Goal: Task Accomplishment & Management: Manage account settings

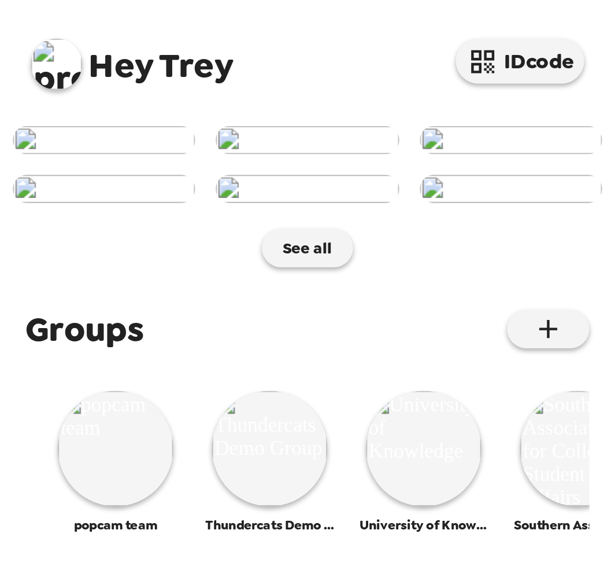
scroll to position [399, 0]
click at [249, 141] on icon "button" at bounding box center [247, 148] width 14 height 14
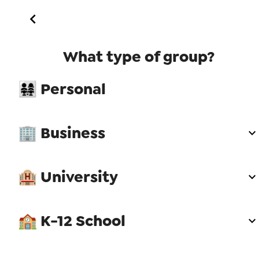
click at [94, 98] on span "👨‍👩‍👧‍👧 Personal" at bounding box center [138, 89] width 241 height 21
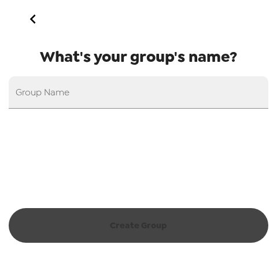
click at [82, 96] on input "Group Name" at bounding box center [139, 92] width 260 height 32
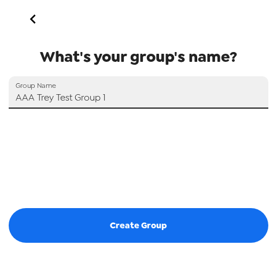
type input "AAA Trey Test Group 1"
click at [130, 227] on button "Create Group" at bounding box center [139, 225] width 260 height 35
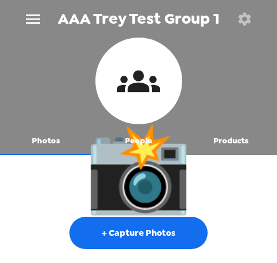
click at [32, 17] on icon "menu" at bounding box center [33, 19] width 19 height 19
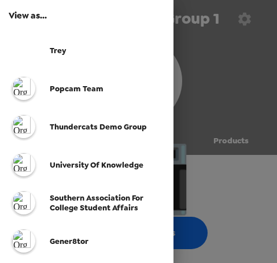
click at [253, 134] on div at bounding box center [138, 131] width 277 height 263
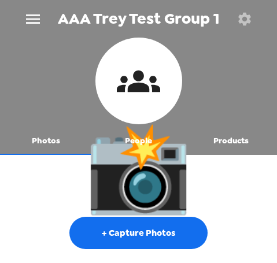
click at [144, 145] on button "People" at bounding box center [139, 141] width 93 height 28
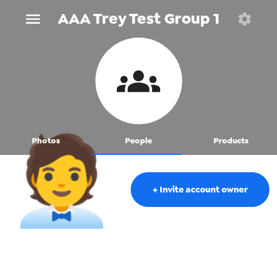
click at [50, 140] on button "Photos" at bounding box center [46, 141] width 93 height 28
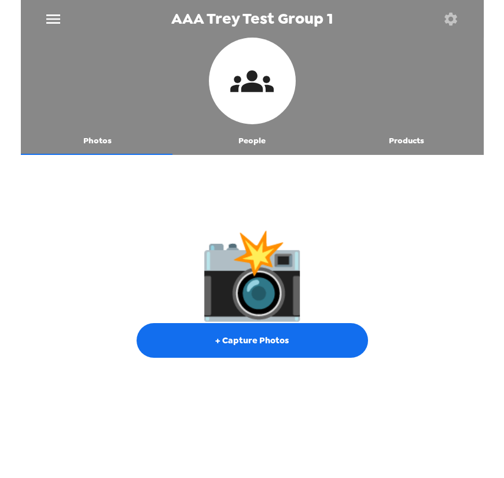
click at [246, 138] on button "People" at bounding box center [252, 141] width 154 height 28
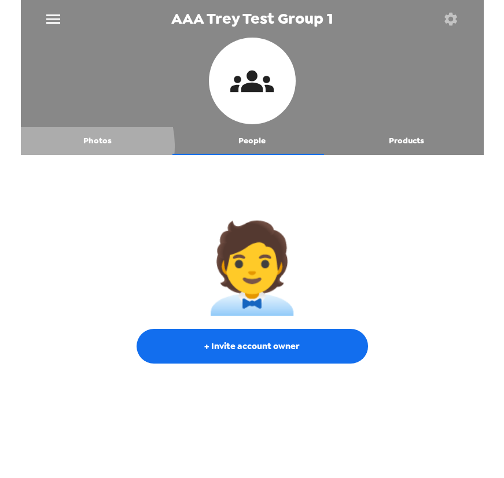
click at [78, 146] on button "Photos" at bounding box center [98, 141] width 154 height 28
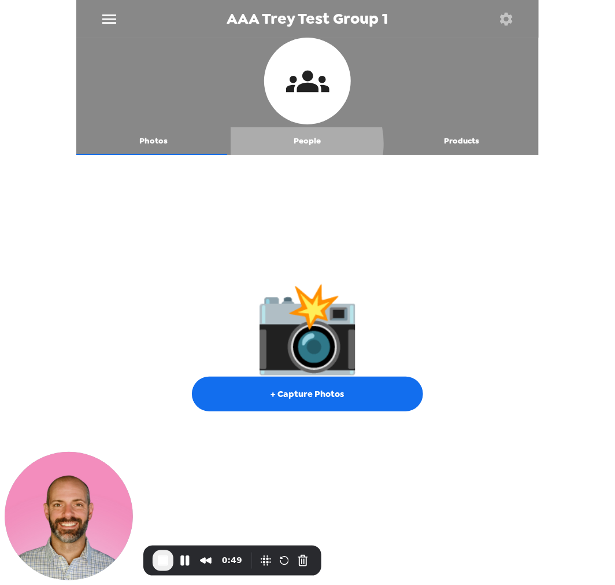
click at [276, 143] on button "People" at bounding box center [308, 141] width 154 height 28
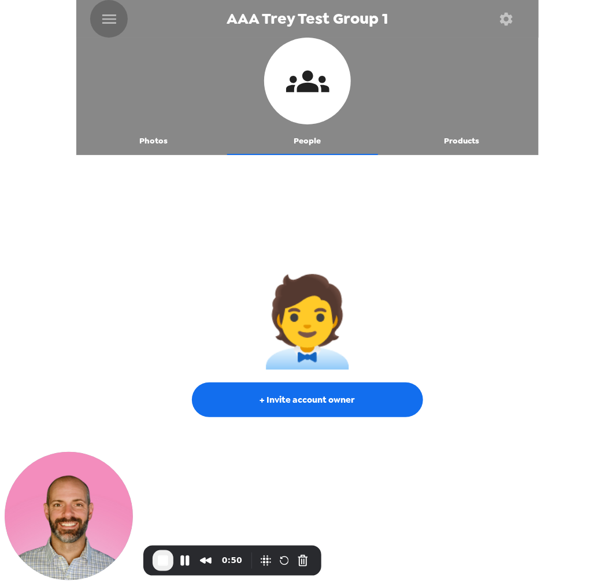
click at [108, 17] on icon "menu" at bounding box center [109, 19] width 19 height 19
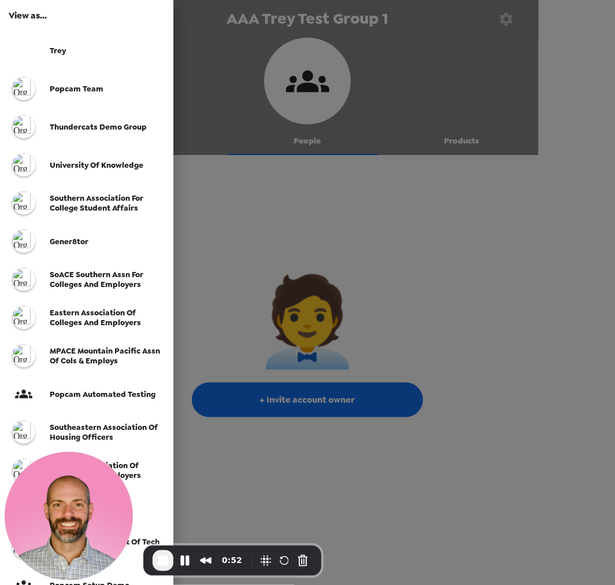
click at [276, 263] on div at bounding box center [307, 292] width 615 height 585
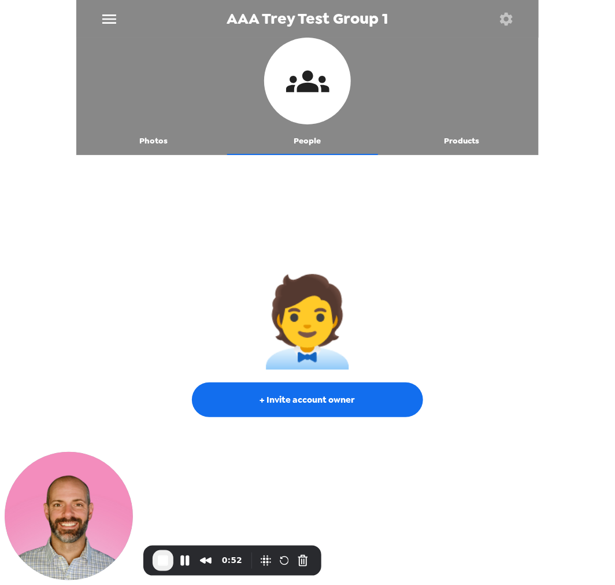
click at [110, 14] on icon "menu" at bounding box center [109, 18] width 14 height 9
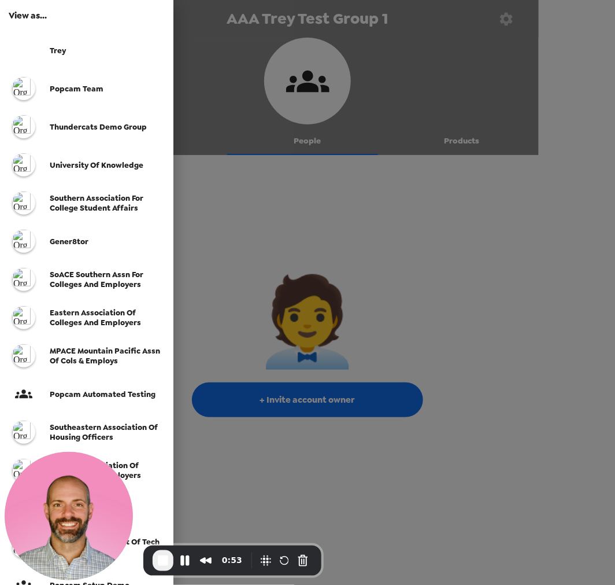
click at [60, 42] on div "Trey" at bounding box center [87, 50] width 174 height 38
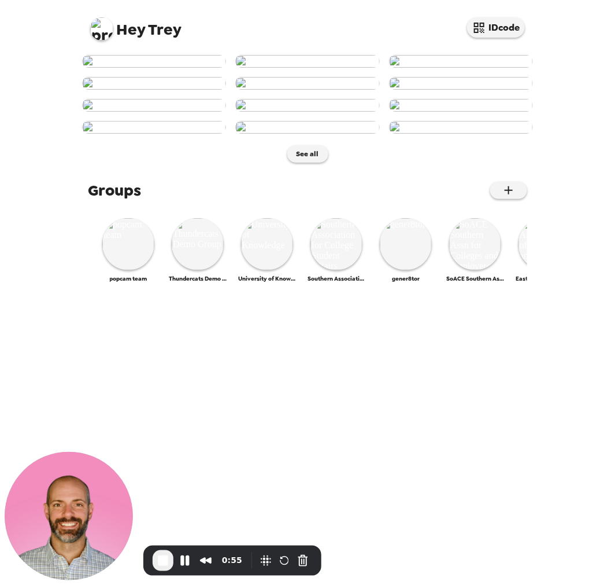
scroll to position [382, 0]
click at [276, 197] on icon "button" at bounding box center [509, 190] width 14 height 14
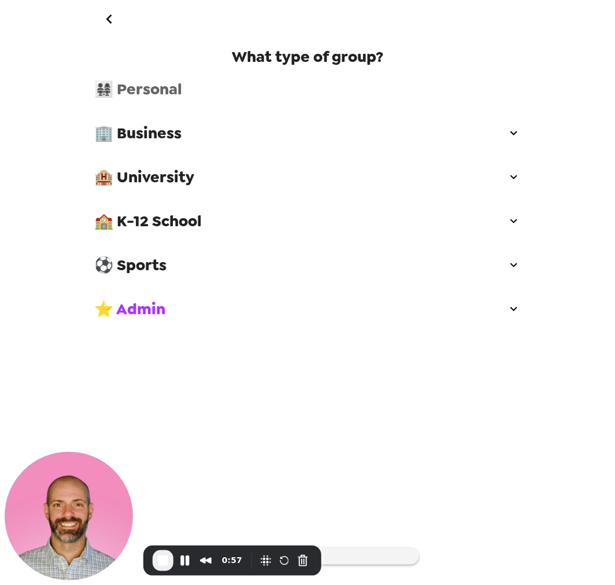
click at [199, 78] on div "👨‍👩‍👧‍👧 Personal" at bounding box center [307, 89] width 445 height 35
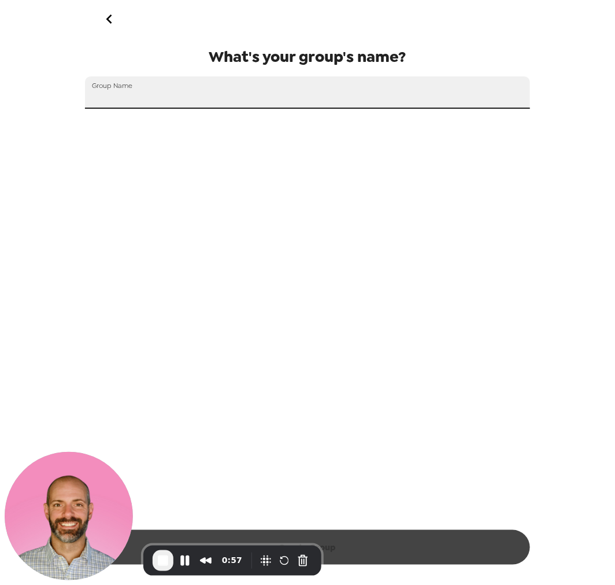
click at [210, 102] on input "Group Name" at bounding box center [307, 92] width 445 height 32
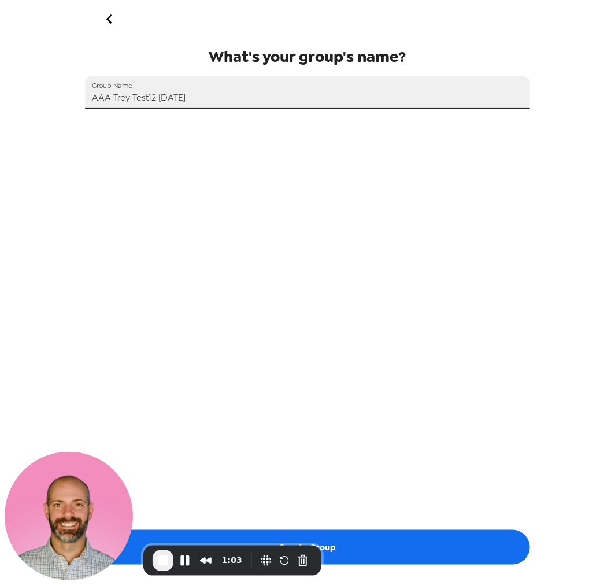
type input "AAA Trey Test12 [DATE]"
click at [276, 263] on button "Create Group" at bounding box center [307, 547] width 445 height 35
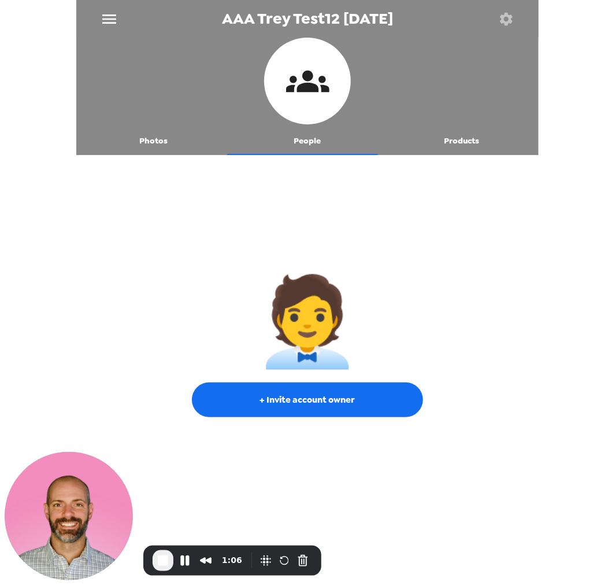
click at [161, 149] on button "Photos" at bounding box center [153, 141] width 154 height 28
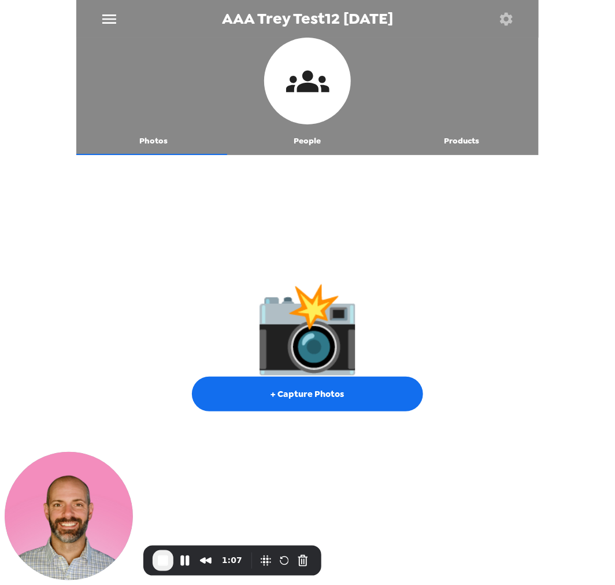
click at [106, 12] on icon "menu" at bounding box center [109, 19] width 19 height 19
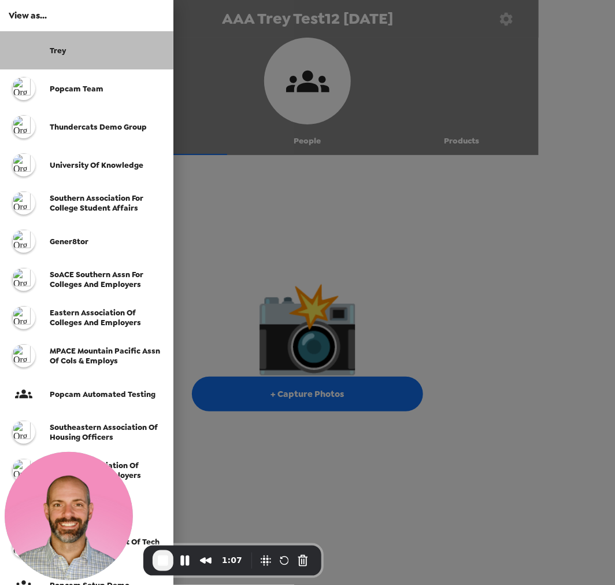
click at [96, 42] on div "Trey" at bounding box center [87, 50] width 174 height 38
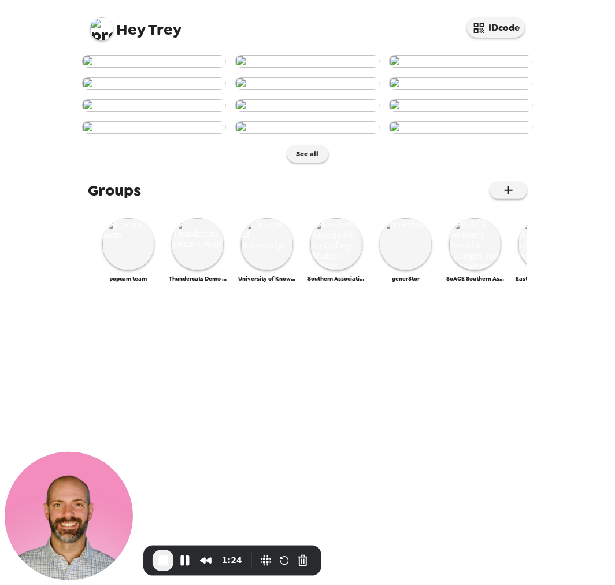
scroll to position [382, 0]
click at [276, 263] on button "Cancel Recording" at bounding box center [303, 560] width 19 height 19
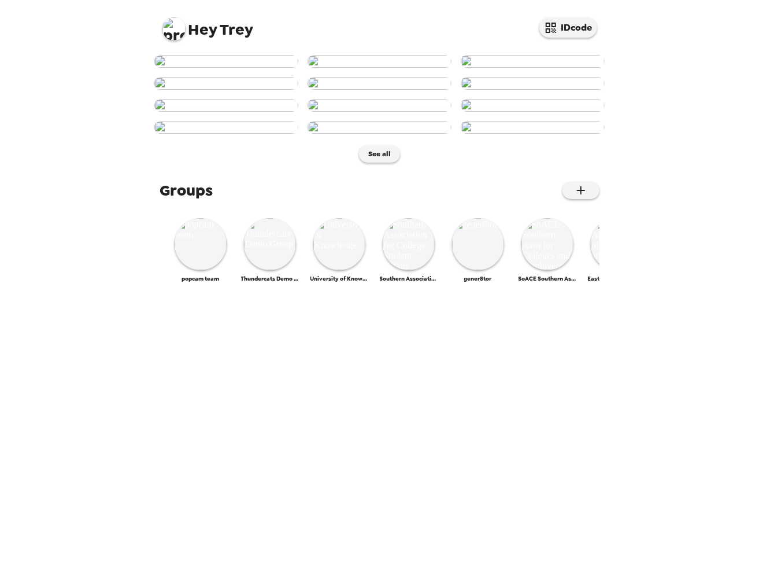
click at [169, 23] on img at bounding box center [174, 28] width 23 height 23
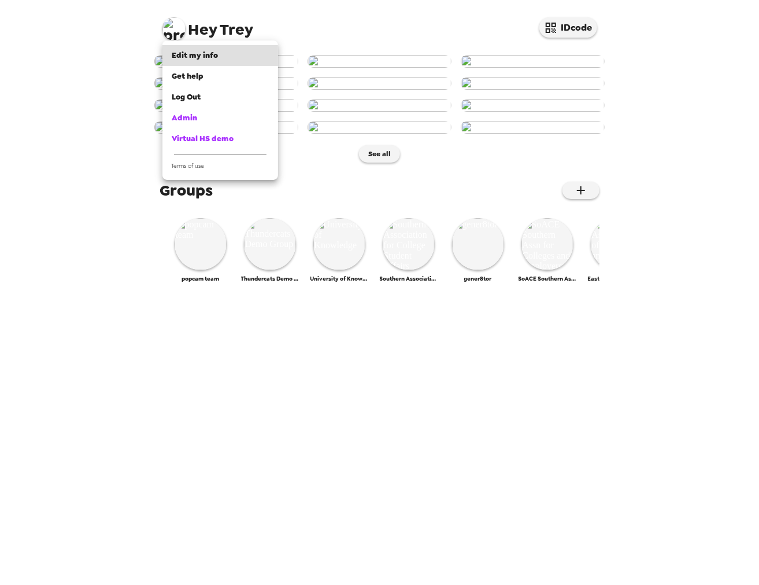
click at [199, 124] on link "Admin" at bounding box center [221, 118] width 116 height 21
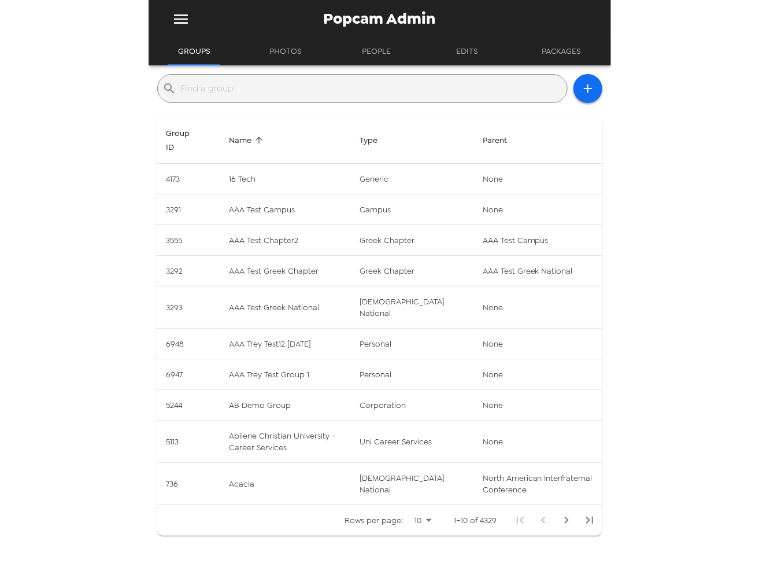
click at [355, 88] on input "text" at bounding box center [372, 88] width 382 height 19
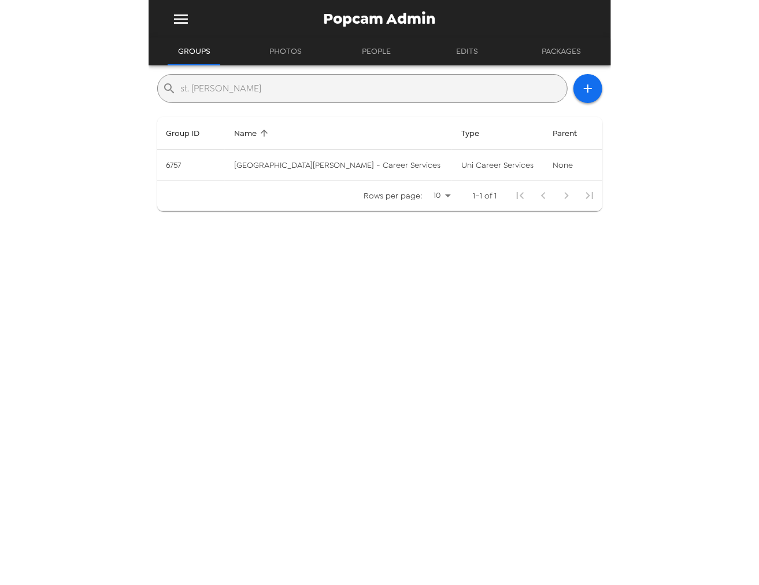
type input "st. [PERSON_NAME]"
click at [367, 163] on td "[GEOGRAPHIC_DATA][PERSON_NAME] - Career Services" at bounding box center [338, 165] width 227 height 31
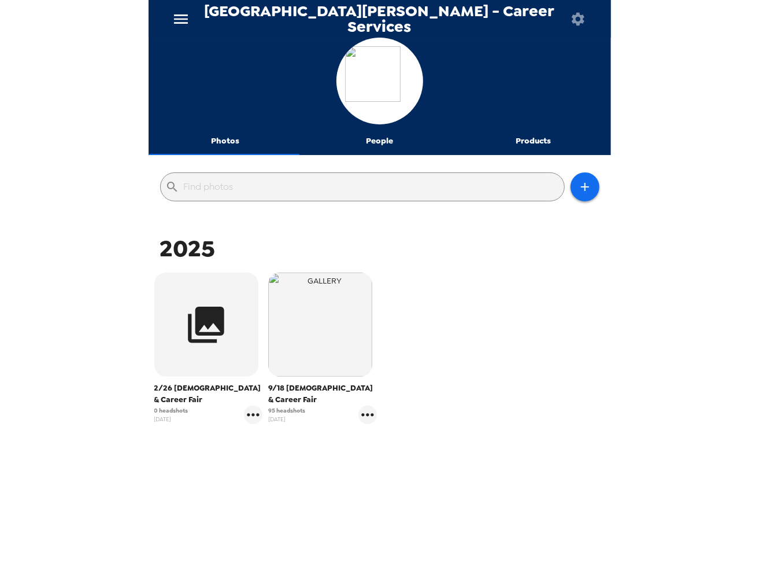
click at [250, 415] on icon "gallery menu" at bounding box center [253, 414] width 12 height 3
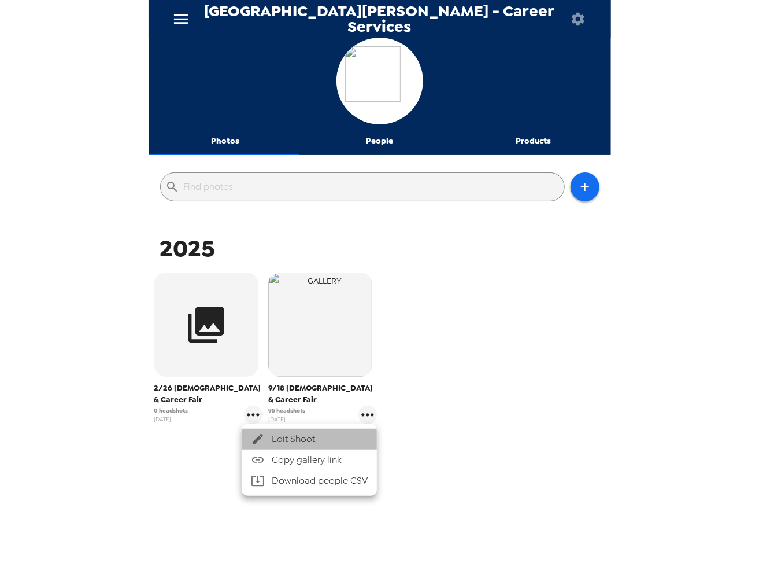
click at [286, 440] on span "Edit Shoot" at bounding box center [320, 439] width 96 height 14
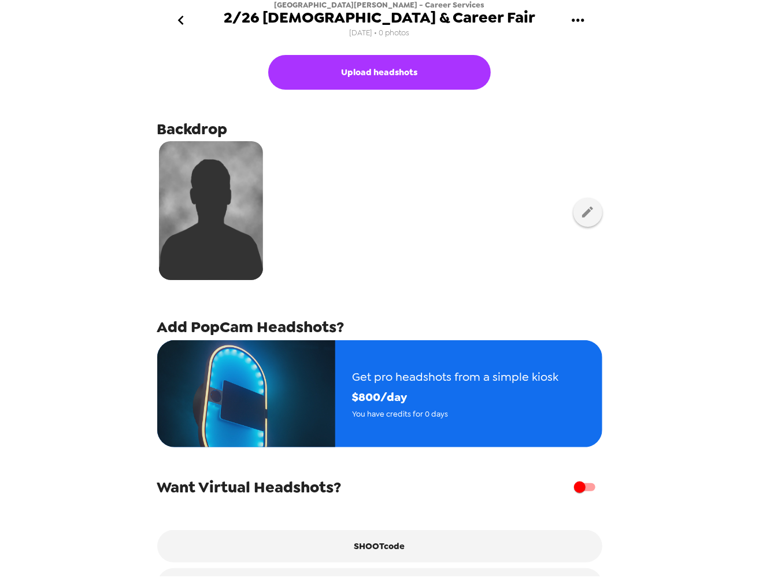
click at [186, 13] on icon "go back" at bounding box center [181, 20] width 19 height 19
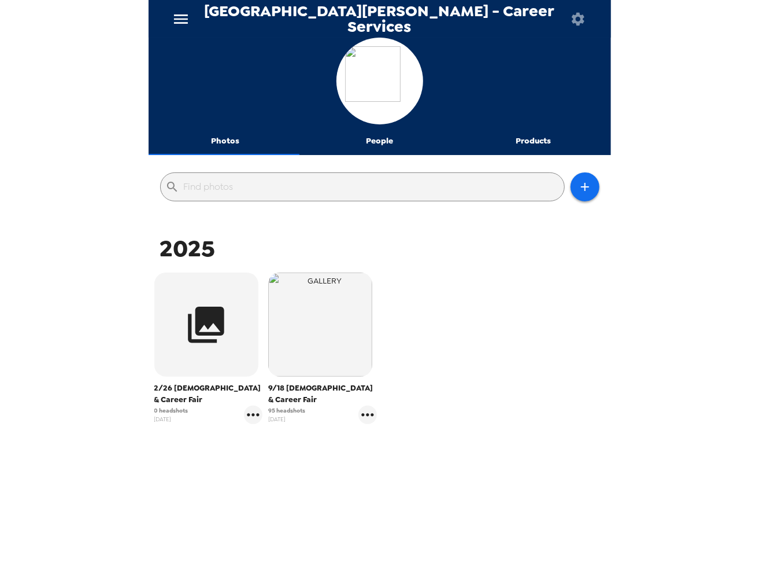
click at [578, 18] on icon "button" at bounding box center [578, 19] width 16 height 16
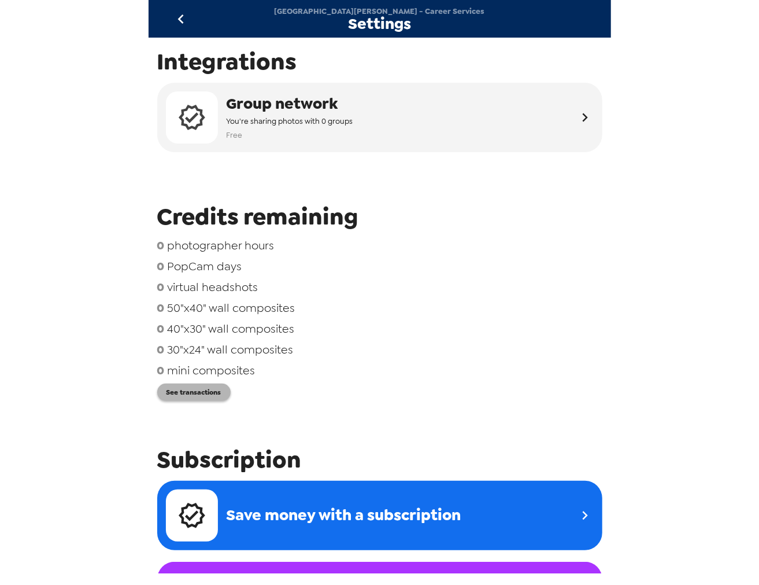
click at [211, 397] on button "See transactions" at bounding box center [193, 391] width 73 height 17
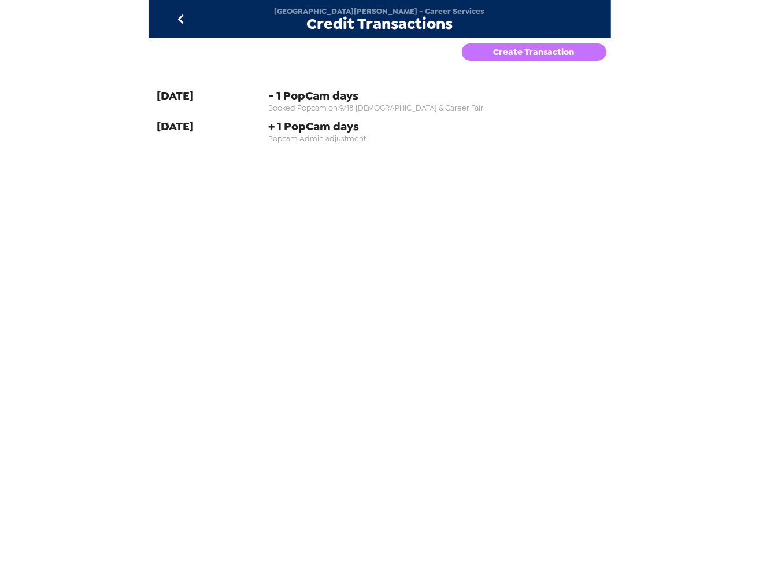
click at [529, 49] on button "Create Transaction" at bounding box center [534, 51] width 145 height 17
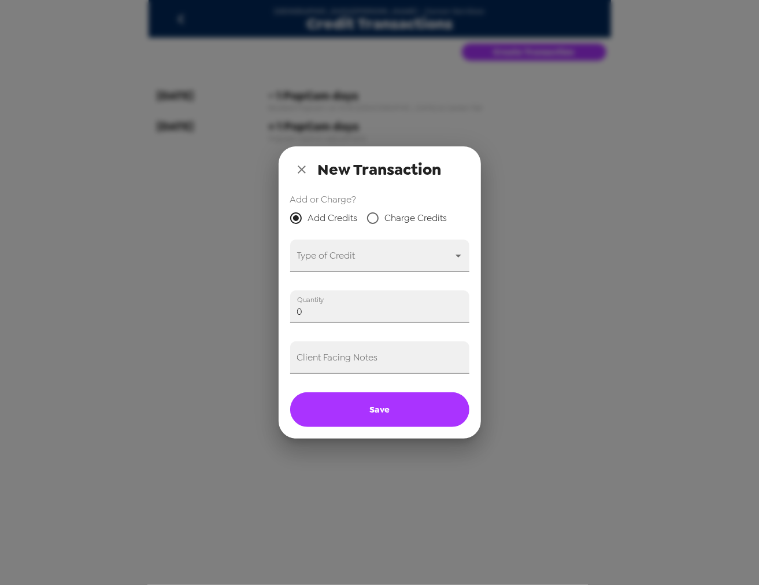
click at [391, 261] on body "[GEOGRAPHIC_DATA][PERSON_NAME] - Career Services Credit Transactions Create Tra…" at bounding box center [379, 292] width 759 height 585
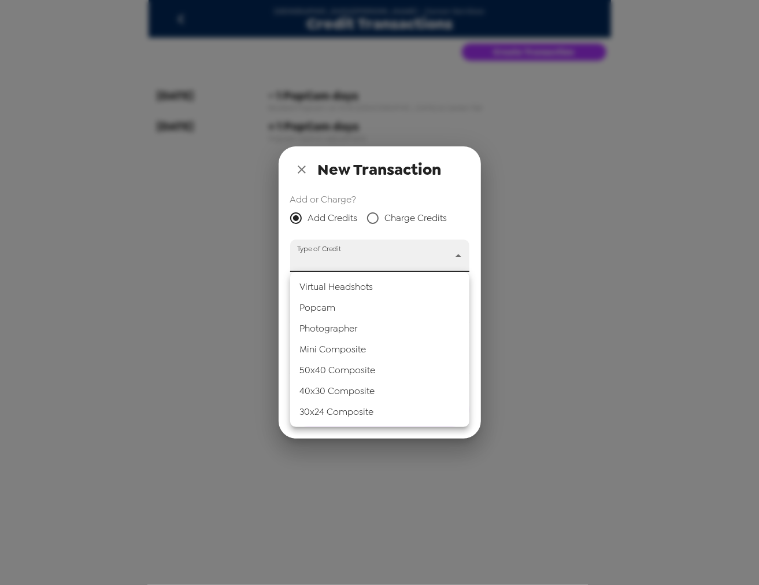
click at [378, 301] on li "Popcam" at bounding box center [379, 307] width 179 height 21
type input "popcam"
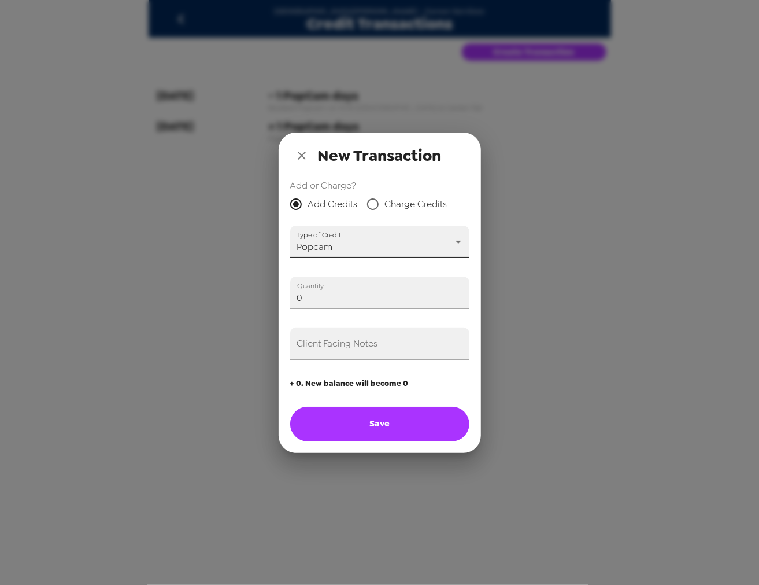
drag, startPoint x: 75, startPoint y: 296, endPoint x: 86, endPoint y: 302, distance: 12.5
click at [75, 294] on div "New Transaction Add or Charge? Add Credits Charge Credits Type of Credit Popcam…" at bounding box center [379, 292] width 759 height 585
type input "1"
click at [318, 342] on div "Client Facing Notes" at bounding box center [379, 343] width 179 height 32
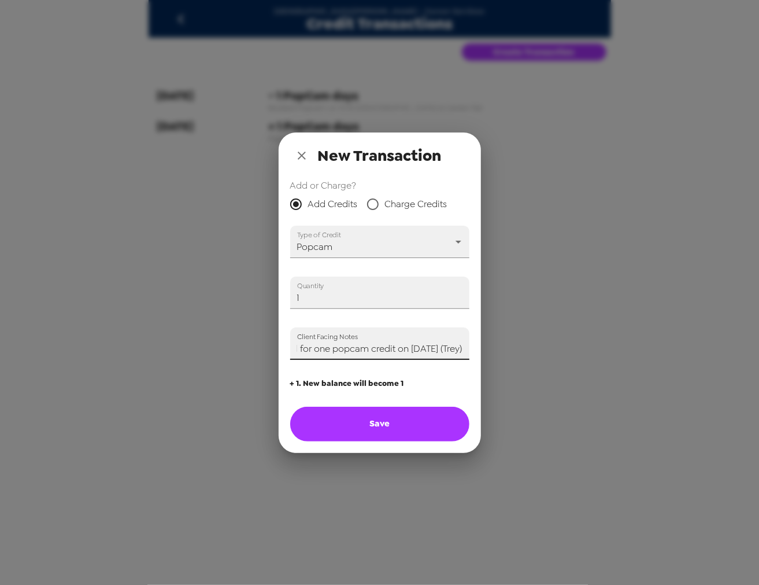
type input "Paid for one popcam credit on [DATE] (Trey)"
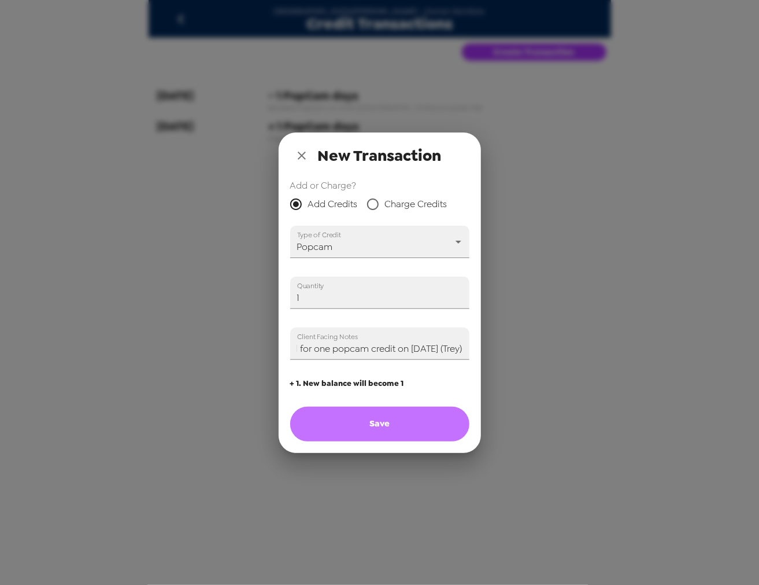
click at [397, 420] on button "Save" at bounding box center [379, 424] width 179 height 35
type input "0"
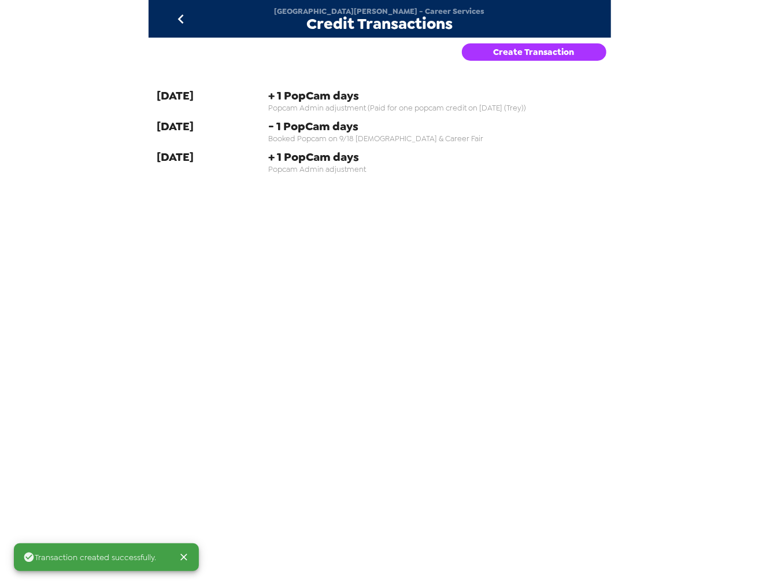
click at [178, 31] on button "go back" at bounding box center [182, 19] width 38 height 38
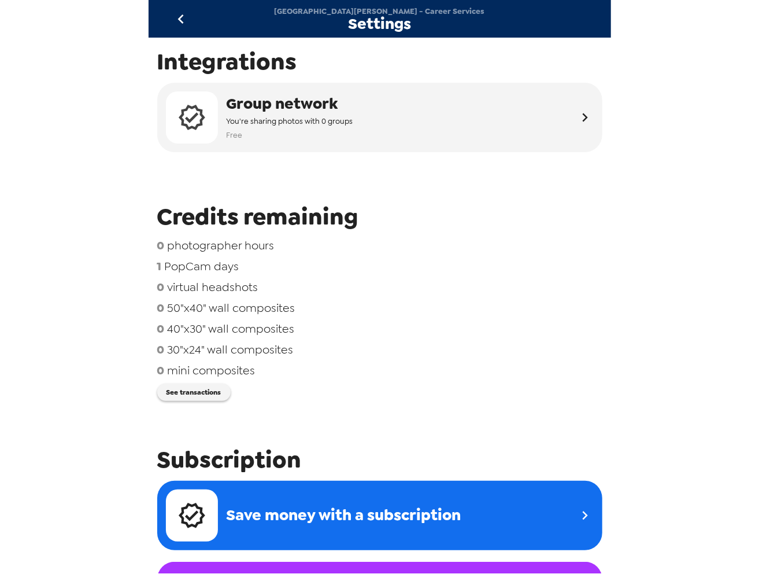
click at [186, 17] on icon "go back" at bounding box center [181, 19] width 19 height 19
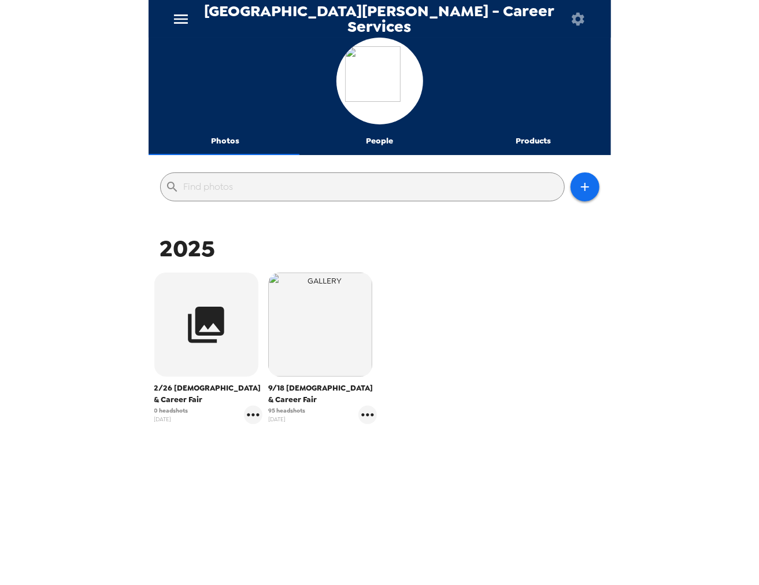
drag, startPoint x: 573, startPoint y: 344, endPoint x: 478, endPoint y: 434, distance: 131.3
click at [571, 344] on div "2/26 [DEMOGRAPHIC_DATA] & Career Fair 0 headshots [DATE] 9/18 [DEMOGRAPHIC_DATA…" at bounding box center [380, 357] width 457 height 175
click at [249, 417] on icon "gallery menu" at bounding box center [253, 414] width 19 height 19
click at [281, 435] on span "Edit Shoot" at bounding box center [320, 439] width 96 height 14
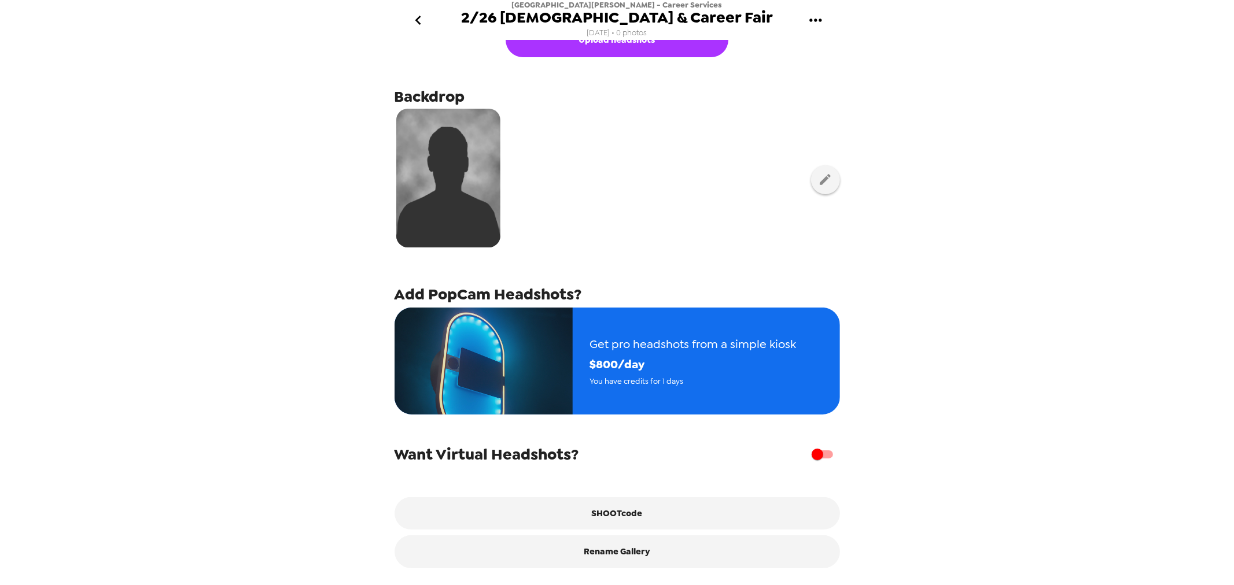
scroll to position [39, 0]
click at [415, 21] on icon "go back" at bounding box center [418, 20] width 19 height 19
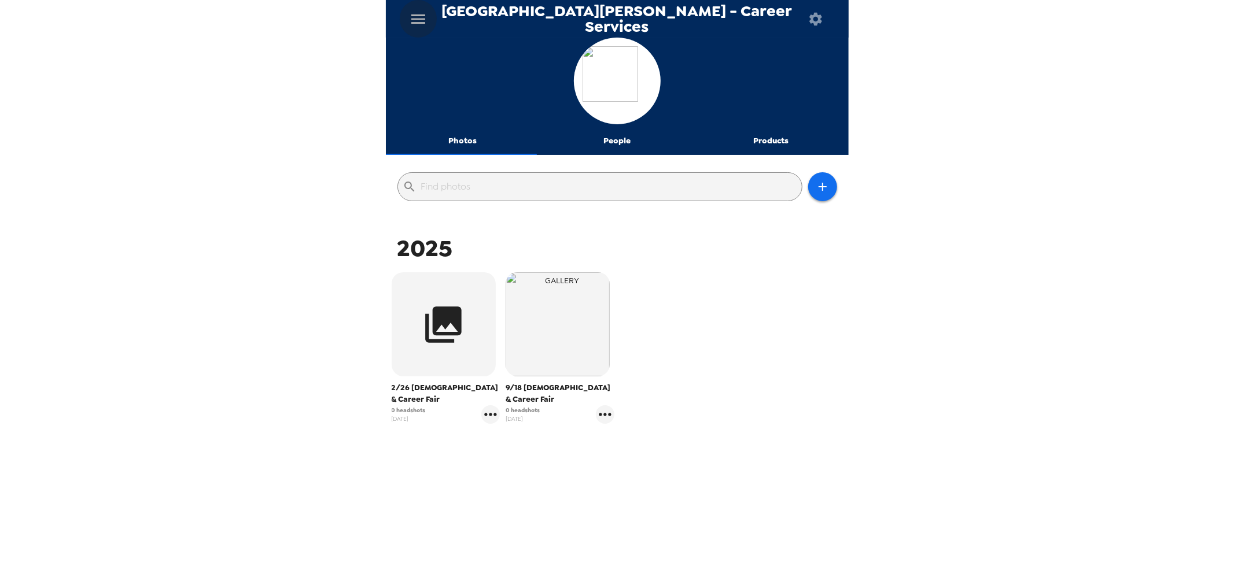
click at [417, 21] on icon "menu" at bounding box center [418, 19] width 19 height 19
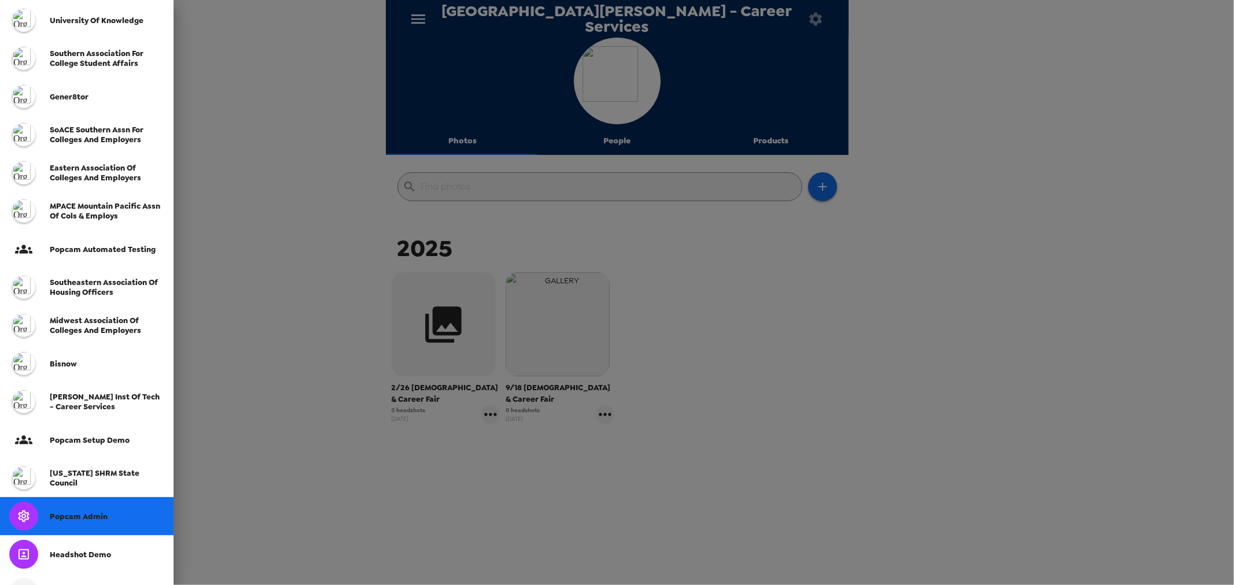
scroll to position [228, 0]
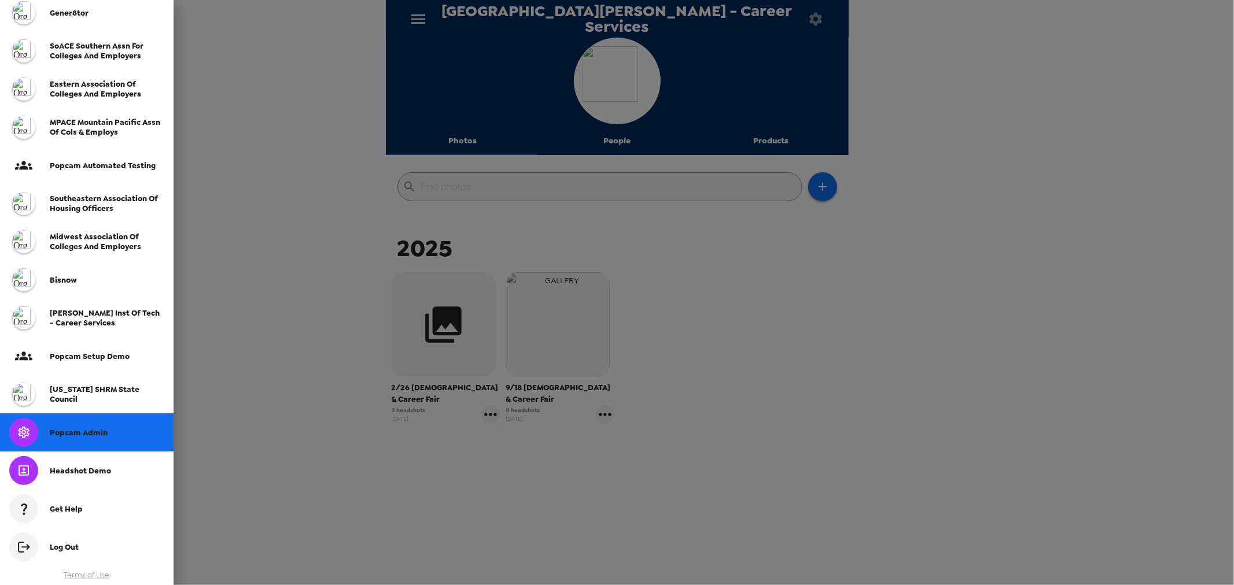
click at [83, 429] on span "Popcam Admin" at bounding box center [79, 433] width 58 height 10
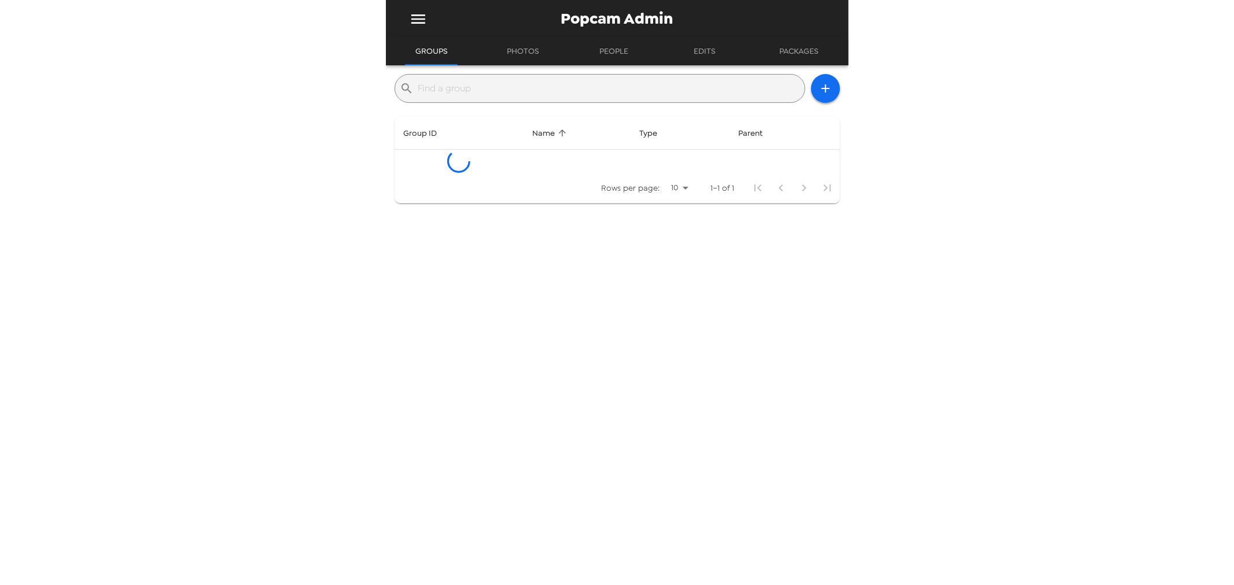
click at [576, 87] on input "text" at bounding box center [609, 88] width 382 height 19
type input "bottom"
click at [639, 157] on td "nonprofit" at bounding box center [683, 165] width 99 height 31
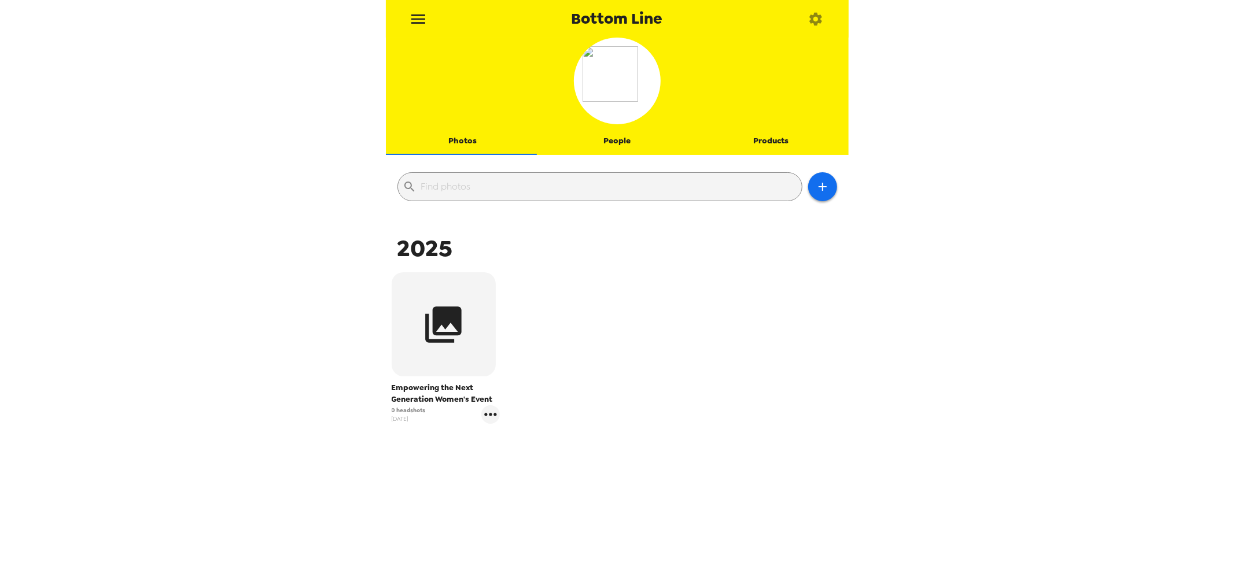
click at [477, 416] on div "0 headshots [DATE]" at bounding box center [446, 414] width 109 height 19
click at [487, 413] on icon "gallery menu" at bounding box center [490, 414] width 19 height 19
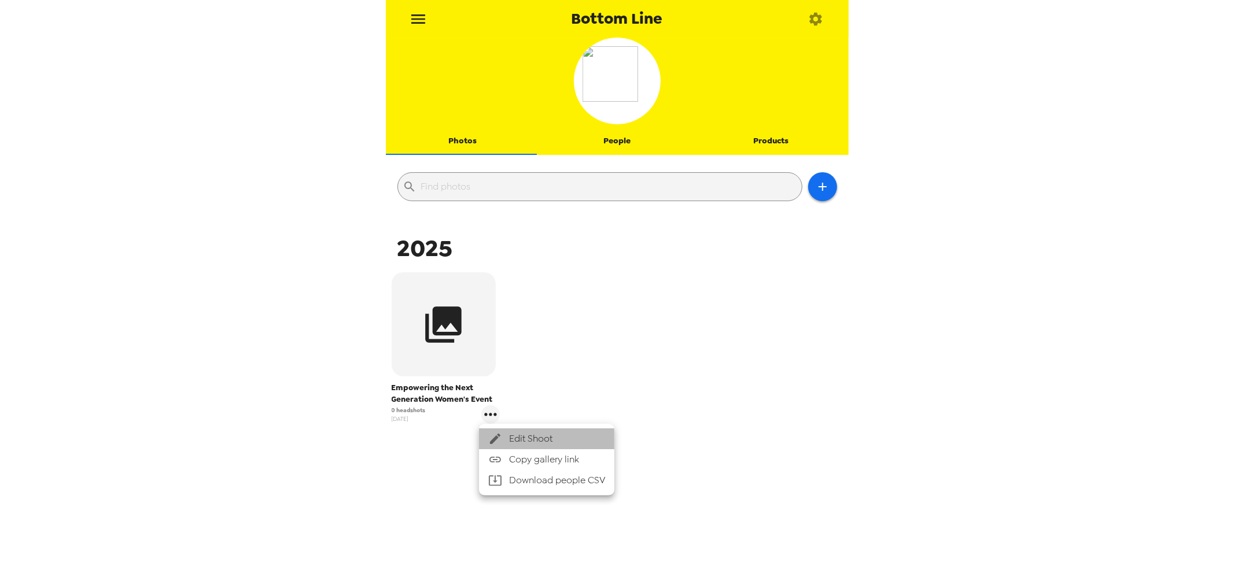
click at [512, 436] on span "Edit Shoot" at bounding box center [557, 439] width 96 height 14
